Goal: Transaction & Acquisition: Purchase product/service

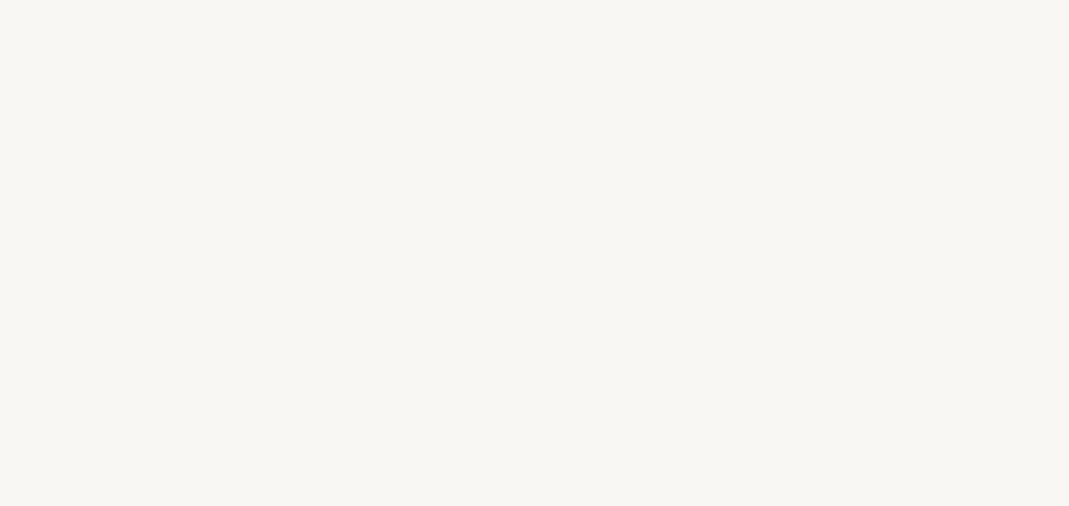
select select "FR"
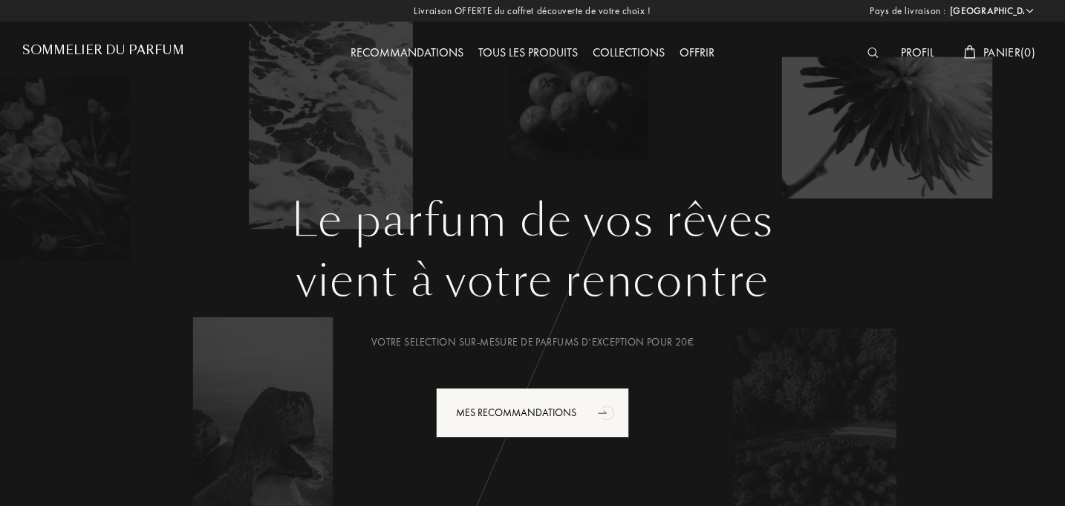
click at [873, 48] on img at bounding box center [872, 53] width 11 height 10
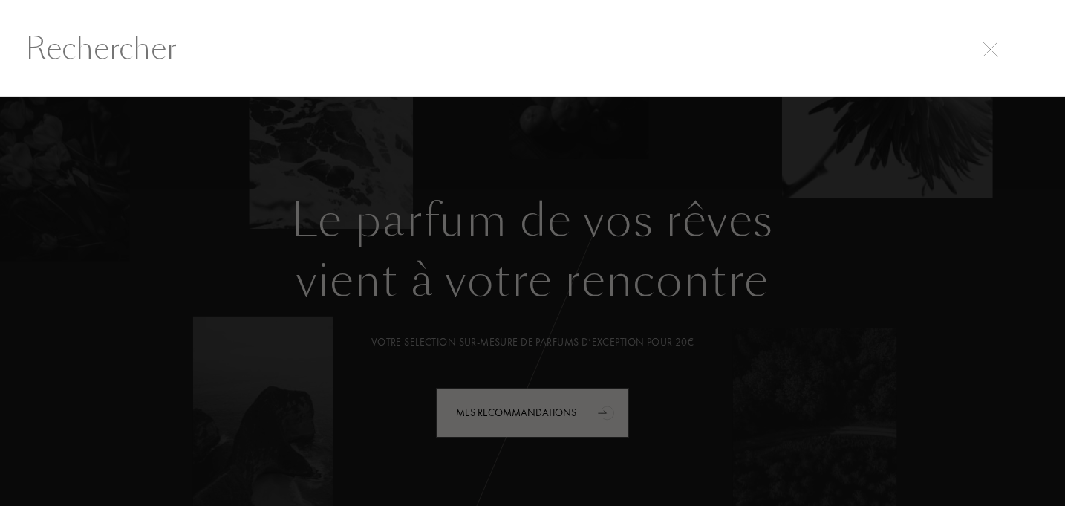
scroll to position [1, 0]
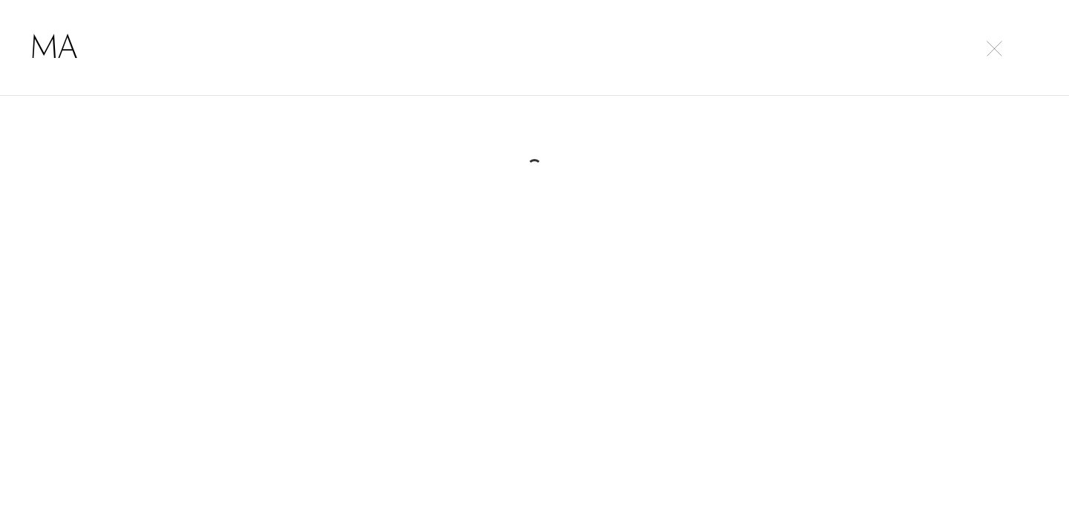
type input "M"
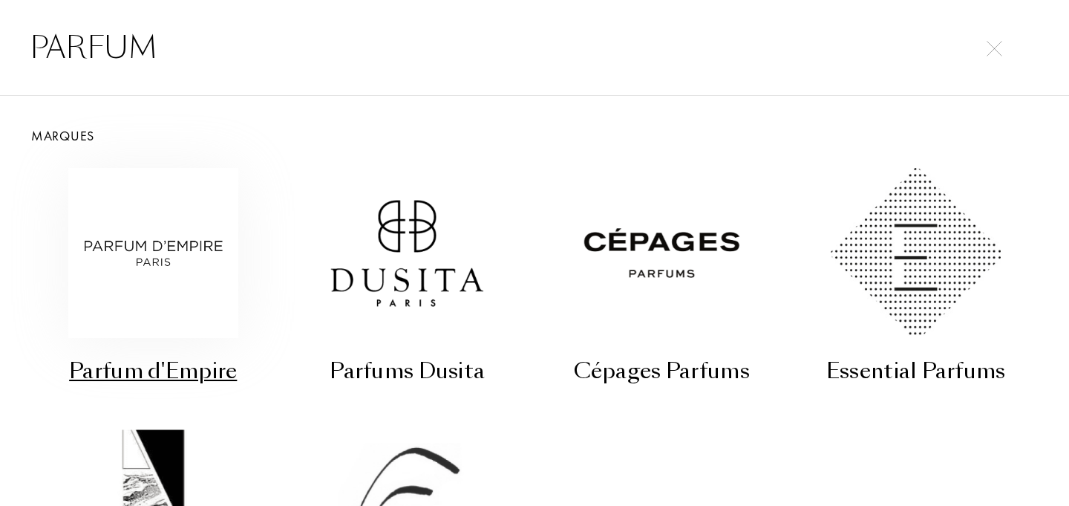
type input "PARFUM"
click at [171, 245] on img at bounding box center [153, 253] width 170 height 170
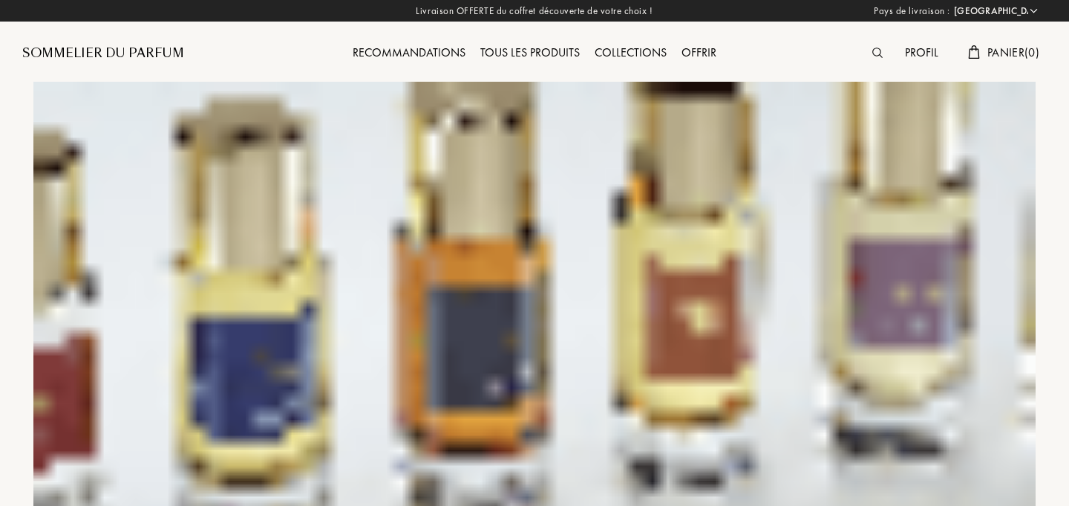
select select "FR"
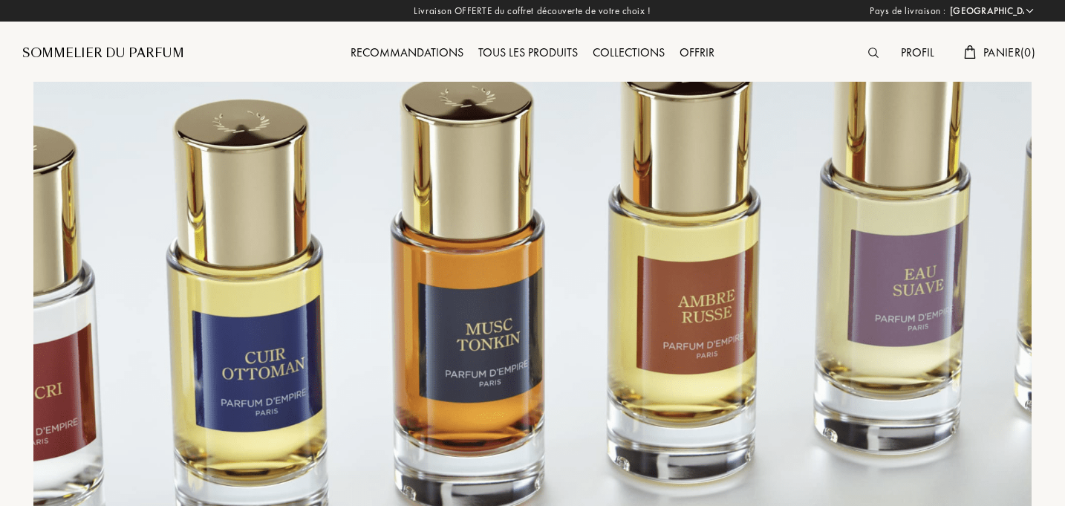
click at [139, 53] on div "Sommelier du Parfum" at bounding box center [103, 54] width 162 height 18
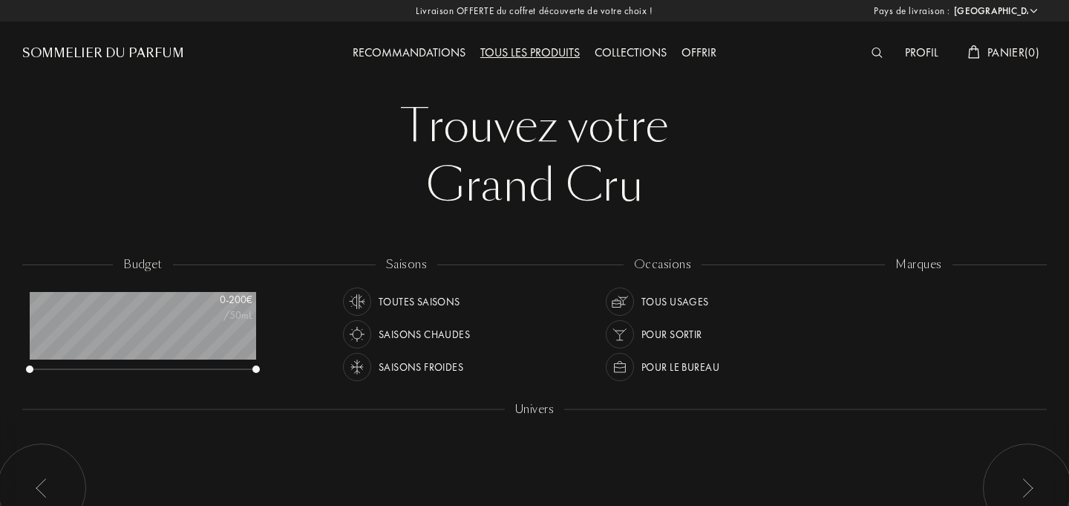
select select "FR"
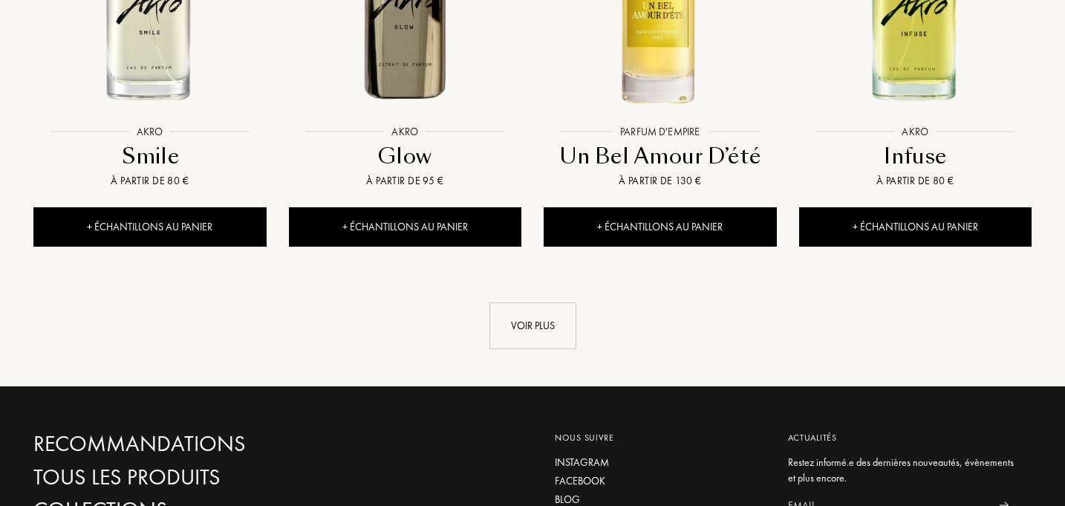
scroll to position [1680, 0]
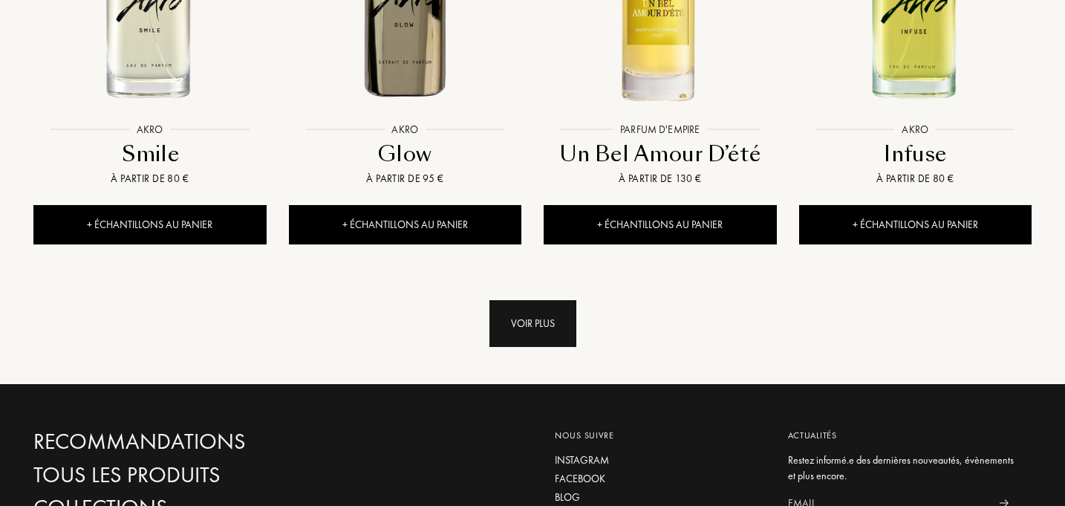
click at [512, 300] on div "Voir plus" at bounding box center [532, 323] width 87 height 47
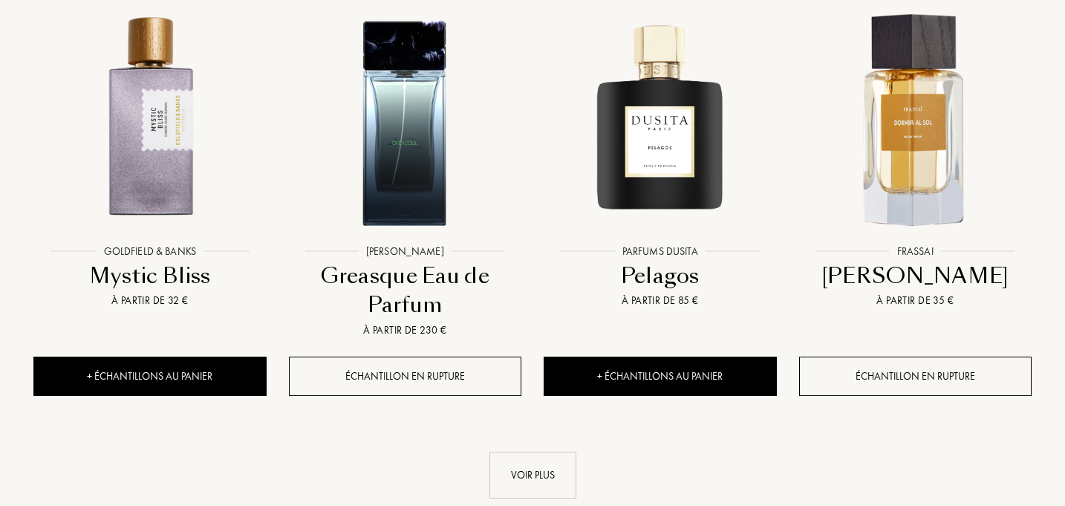
scroll to position [2737, 0]
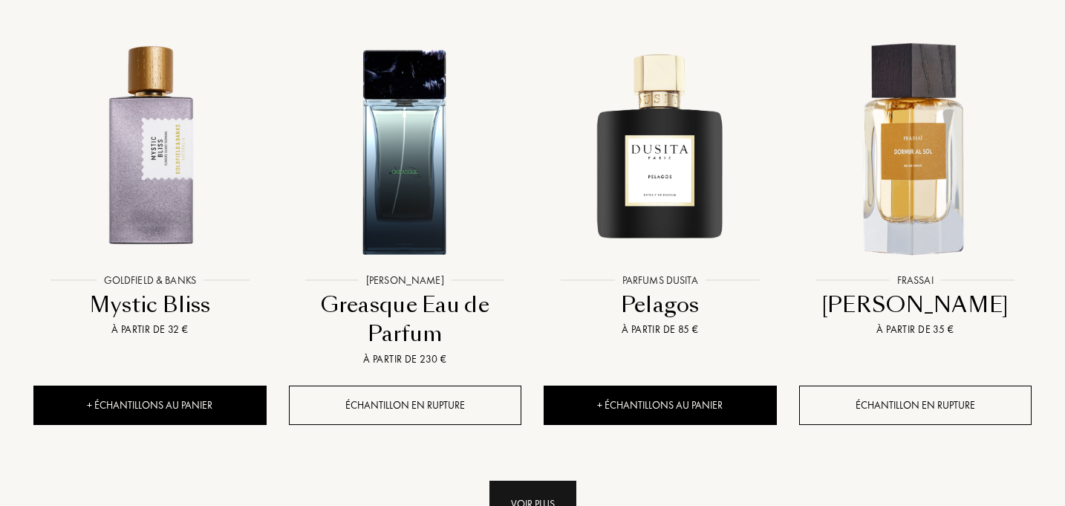
click at [520, 480] on div "Voir plus" at bounding box center [532, 503] width 87 height 47
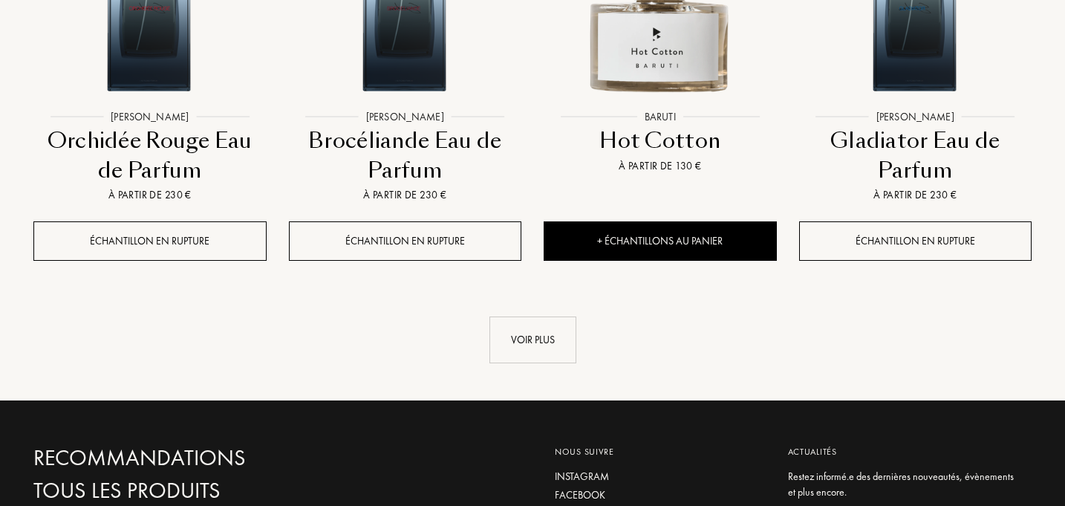
scroll to position [4170, 0]
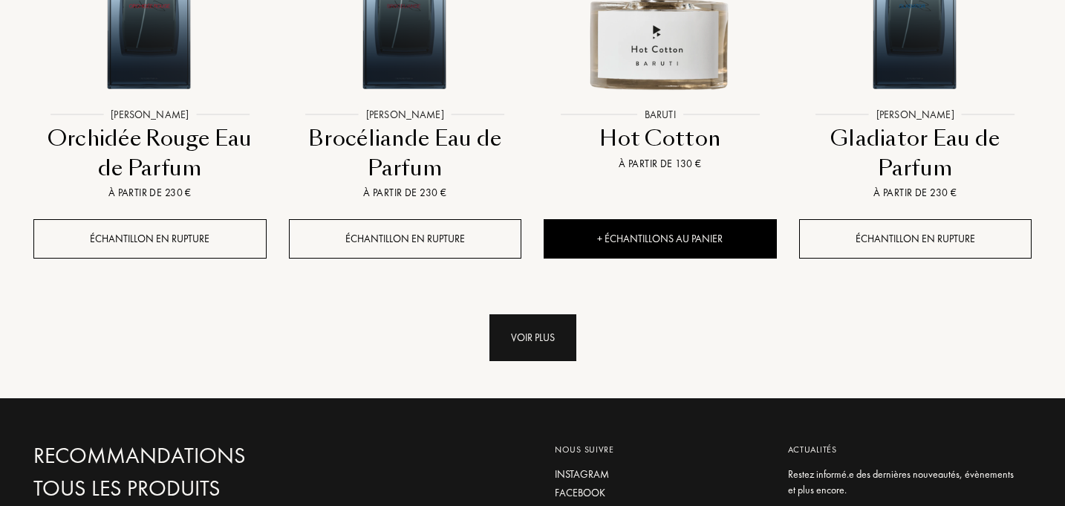
click at [550, 314] on div "Voir plus" at bounding box center [532, 337] width 87 height 47
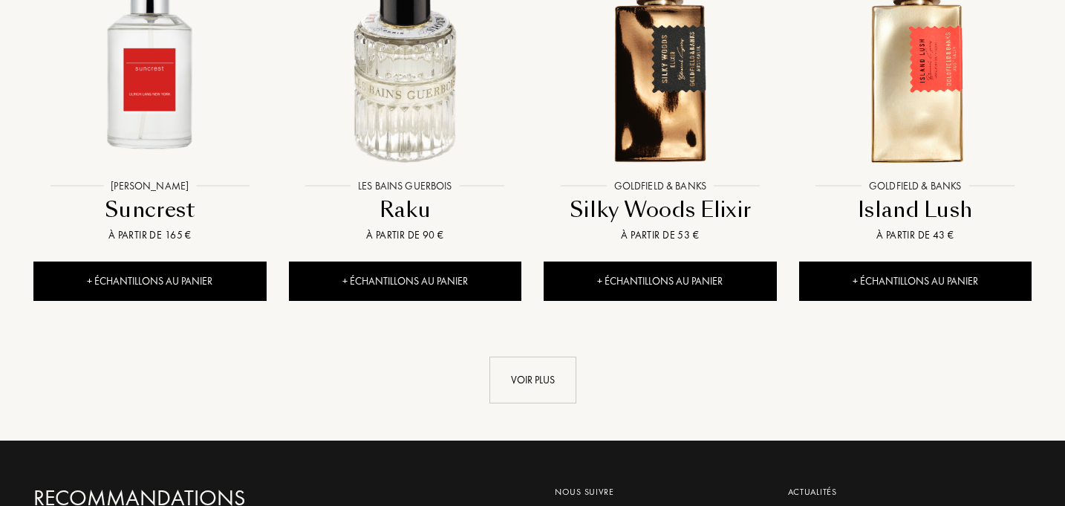
scroll to position [5383, 0]
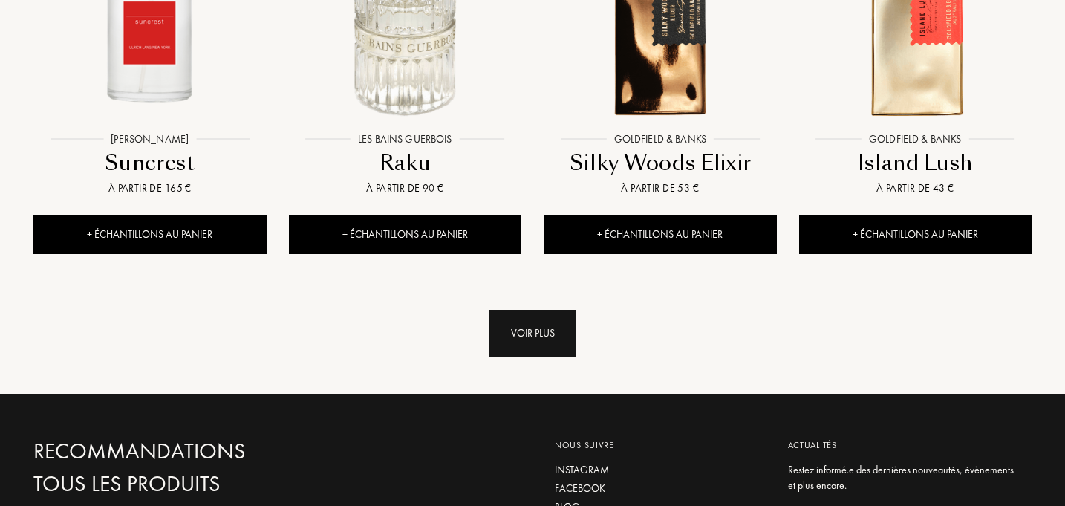
click at [514, 310] on div "Voir plus" at bounding box center [532, 333] width 87 height 47
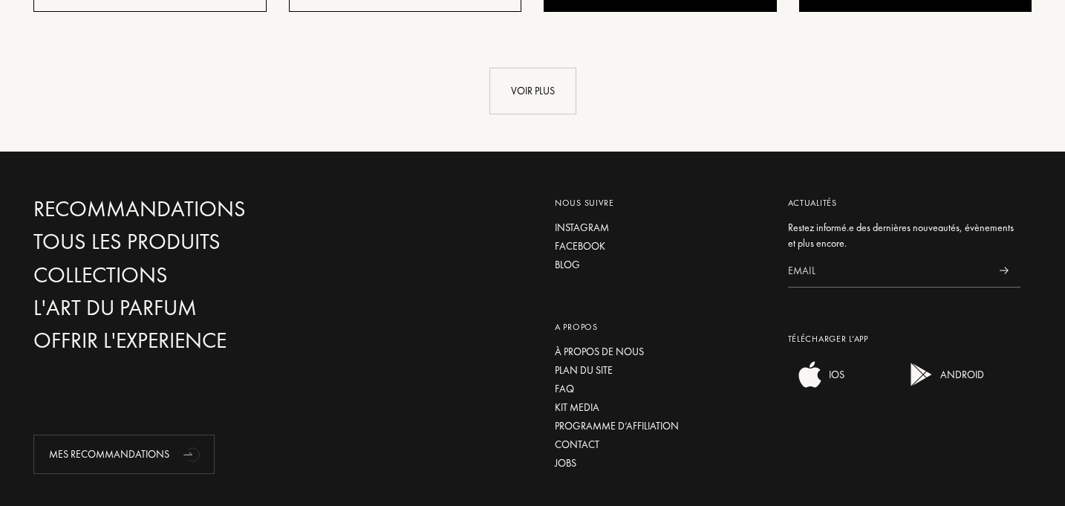
scroll to position [6888, 0]
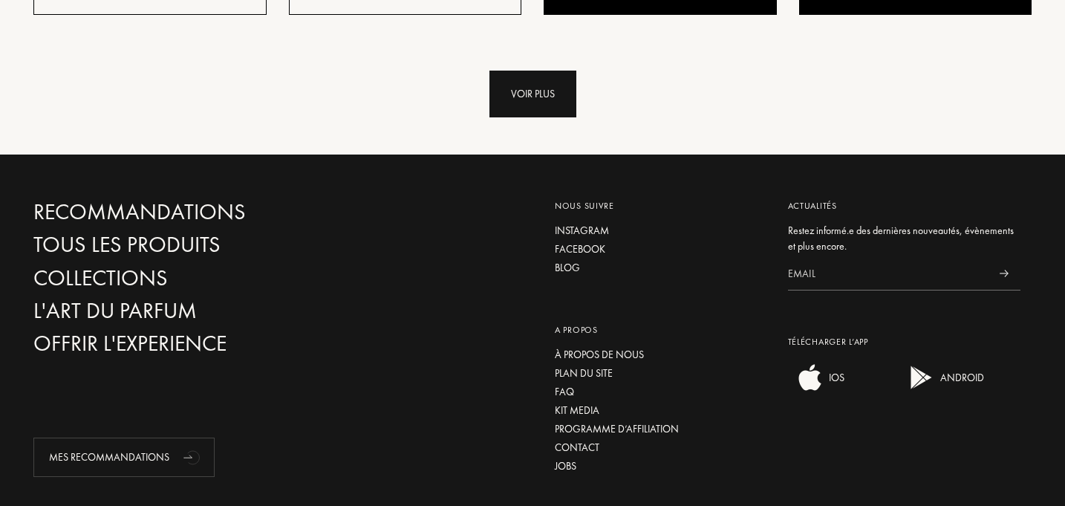
click at [564, 71] on div "Voir plus" at bounding box center [532, 94] width 87 height 47
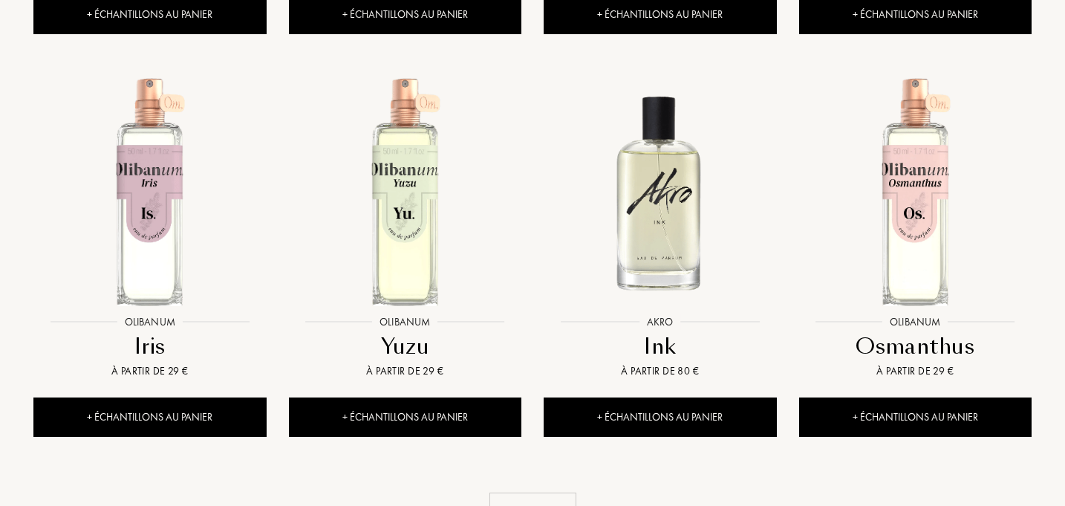
scroll to position [7678, 0]
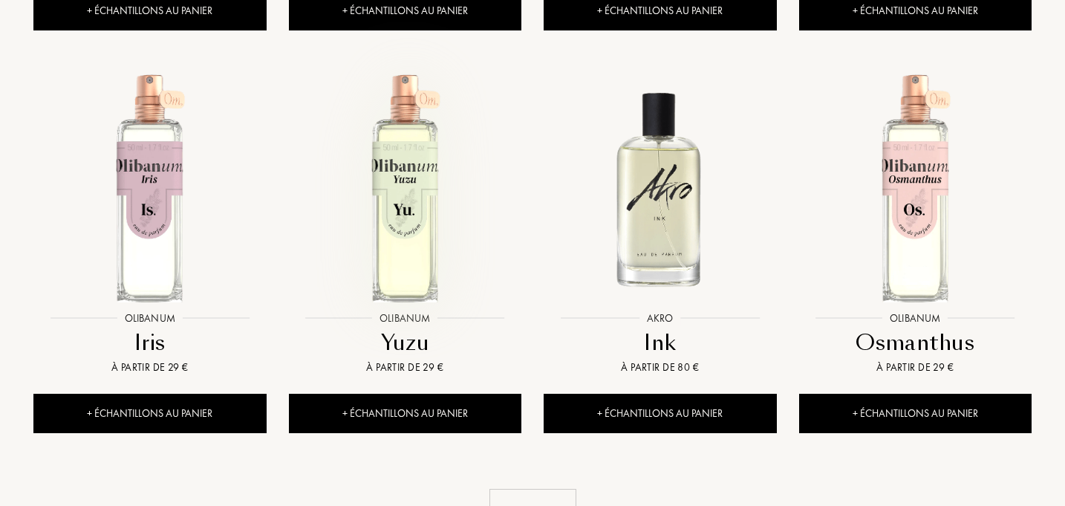
click at [425, 73] on img at bounding box center [404, 187] width 229 height 229
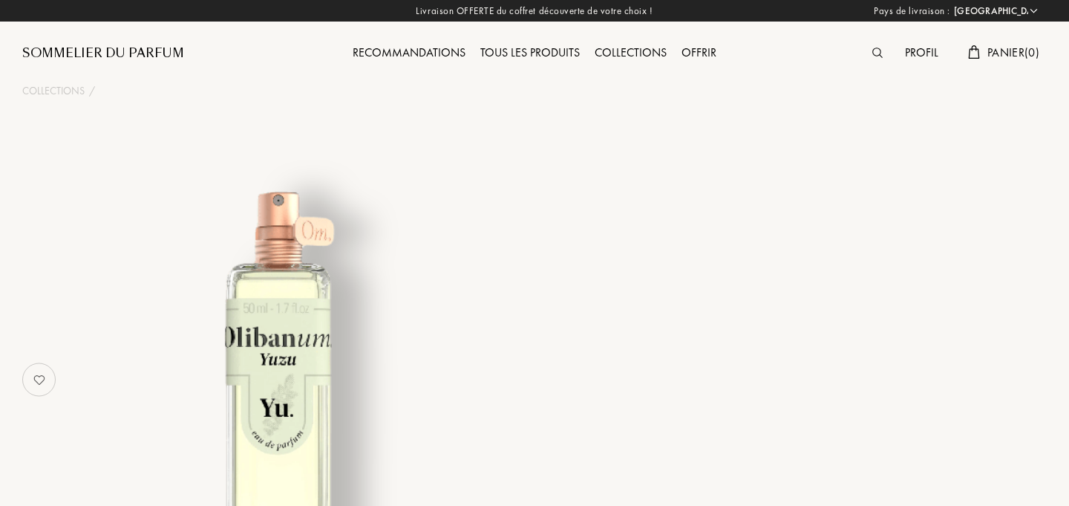
select select "FR"
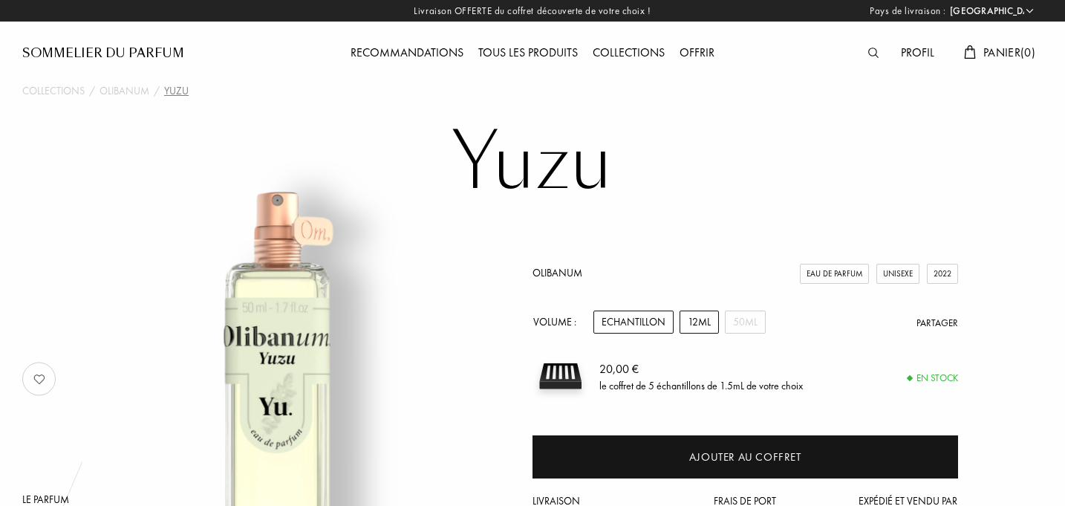
click at [706, 325] on div "12mL" at bounding box center [699, 321] width 39 height 23
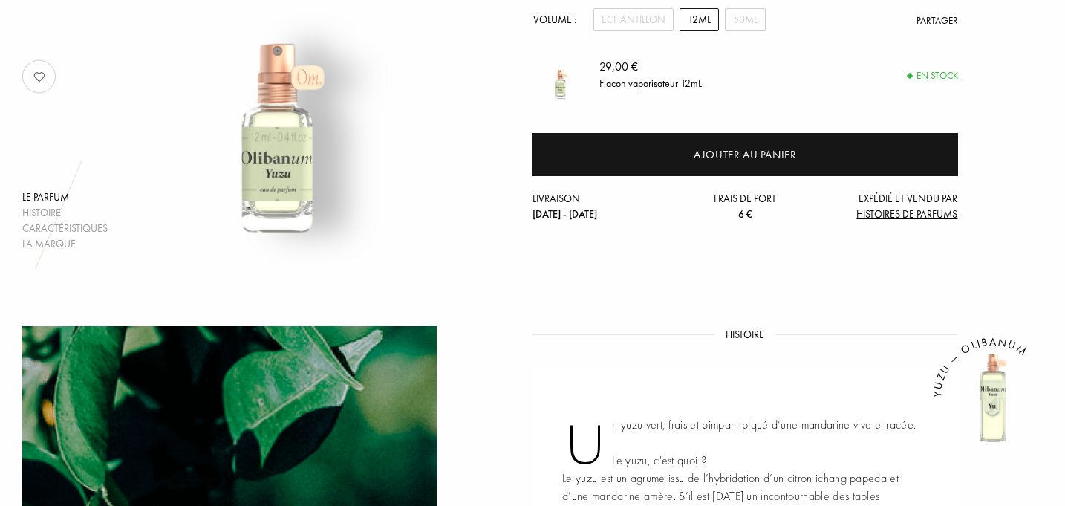
scroll to position [310, 0]
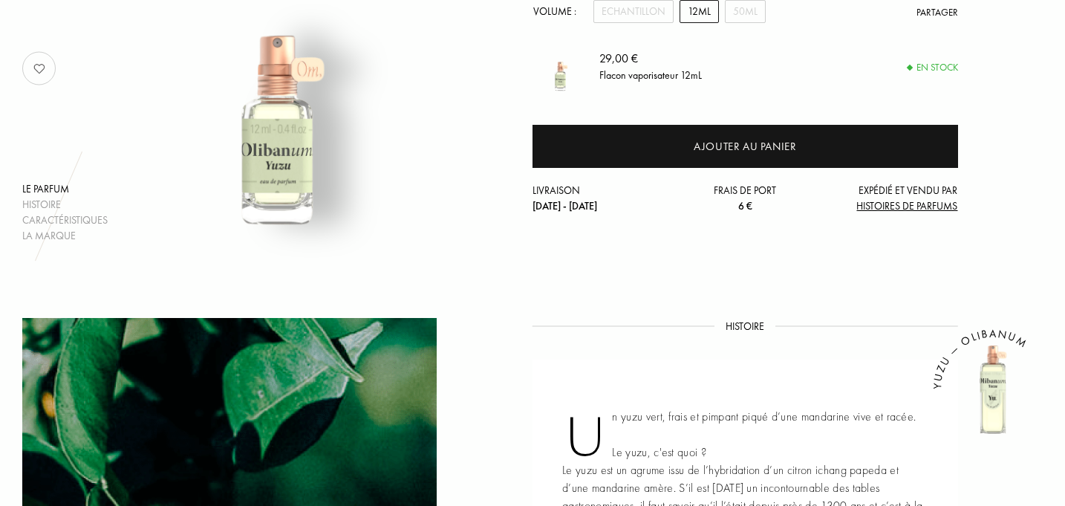
click at [910, 208] on span "Histoires de Parfums" at bounding box center [906, 205] width 101 height 13
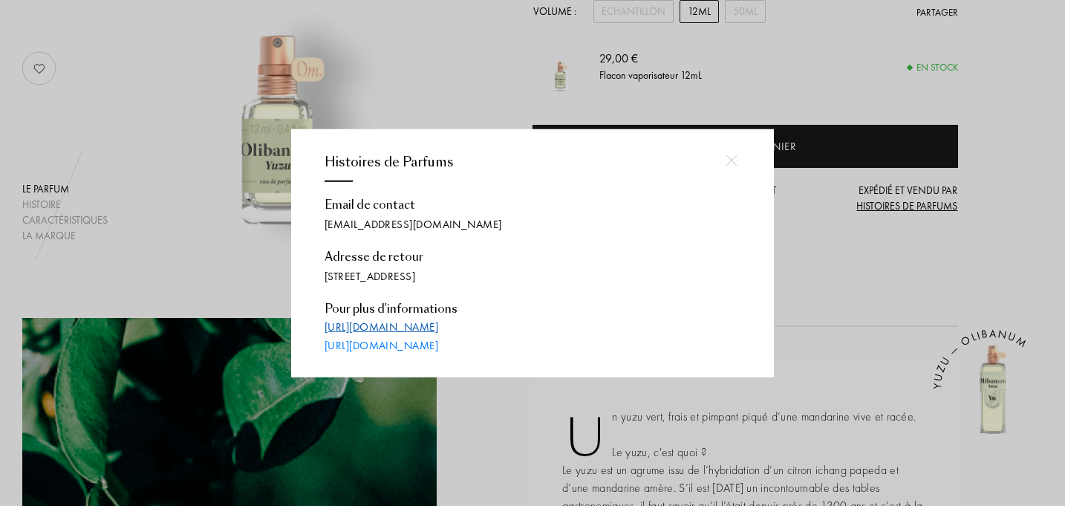
click at [438, 328] on link "https://www.histoiresdeparfums.com/pages/sales-rules" at bounding box center [382, 326] width 114 height 15
